Goal: Task Accomplishment & Management: Manage account settings

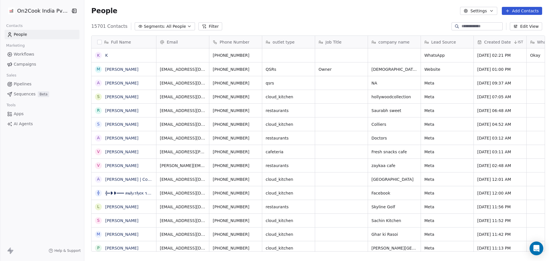
click at [344, 6] on div "People Settings Add Contacts" at bounding box center [316, 11] width 465 height 22
click at [341, 6] on div "People Settings Add Contacts" at bounding box center [316, 11] width 465 height 22
click at [279, 29] on div "15701 Contacts Segments: All People Filter Edit View" at bounding box center [316, 26] width 465 height 9
click at [129, 189] on div "╬ ╬━❥❥═══ ค๒ђเรђєк รเภﻮђ ══" at bounding box center [134, 192] width 85 height 13
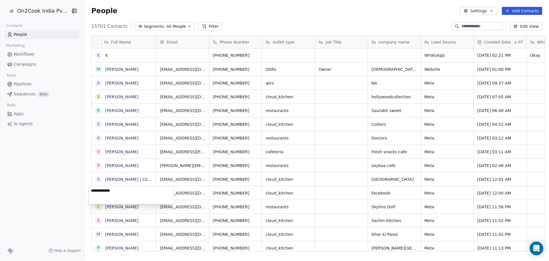
type textarea "**********"
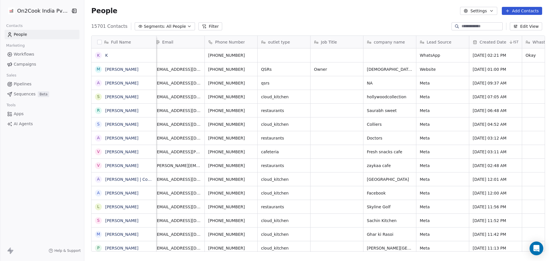
scroll to position [0, 4]
